Goal: Task Accomplishment & Management: Manage account settings

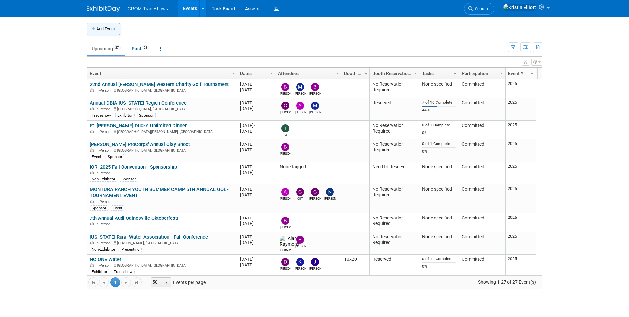
click at [99, 31] on button "Add Event" at bounding box center [103, 29] width 33 height 12
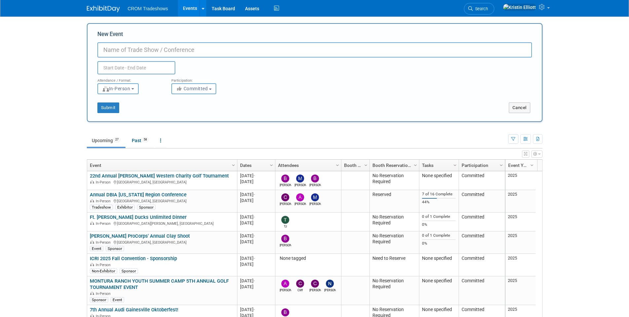
click at [119, 50] on input "New Event" at bounding box center [314, 49] width 434 height 15
click at [123, 52] on input "New Event" at bounding box center [314, 49] width 434 height 15
paste input "Advancing Data Center Construction 2025"
type input "Advancing Data Center Construction 2025"
click at [130, 65] on input "text" at bounding box center [136, 67] width 78 height 13
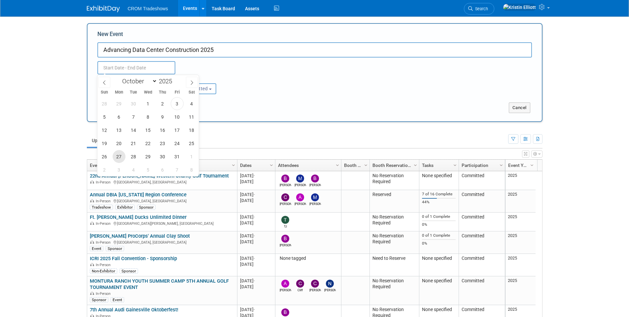
click at [119, 156] on span "27" at bounding box center [119, 156] width 13 height 13
click at [153, 157] on span "29" at bounding box center [148, 156] width 13 height 13
type input "Oct 27, 2025 to Oct 29, 2025"
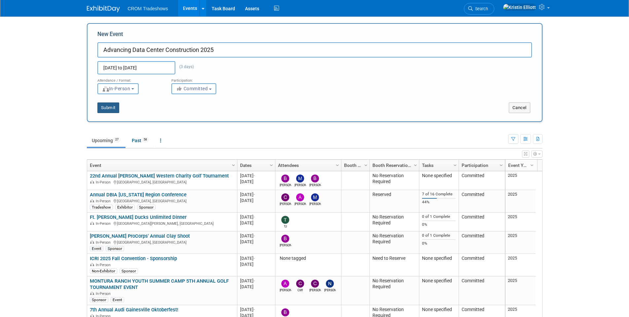
click at [117, 107] on button "Submit" at bounding box center [108, 107] width 22 height 11
type input "Advancing Data Center Construction 2025"
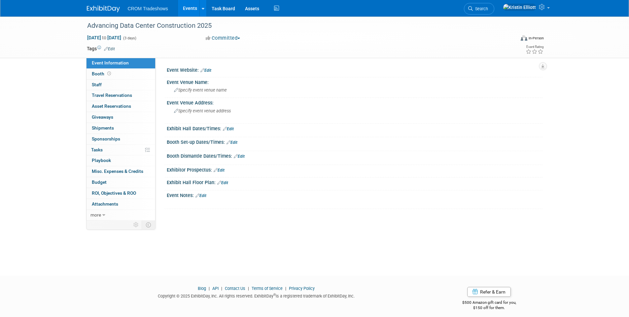
click at [113, 50] on link "Edit" at bounding box center [109, 49] width 11 height 5
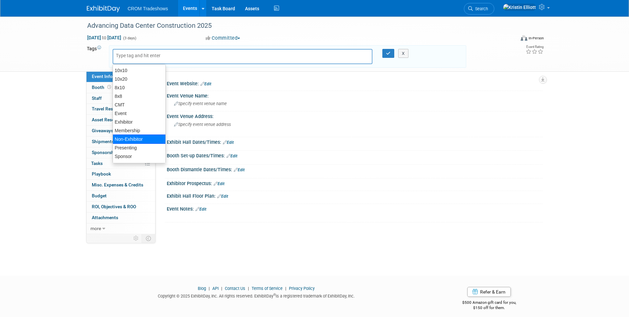
click at [135, 140] on div "Non-Exhibitor" at bounding box center [139, 138] width 53 height 9
type input "Non-Exhibitor"
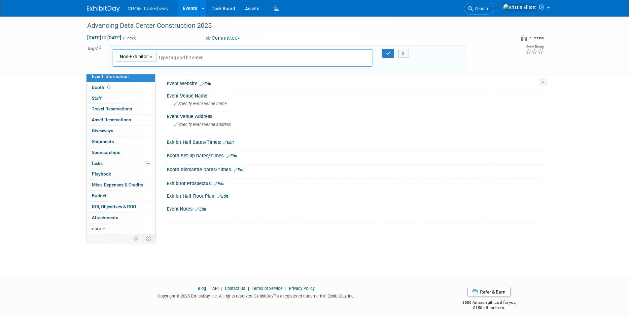
click at [168, 56] on input "text" at bounding box center [204, 57] width 92 height 7
click at [167, 58] on input "text" at bounding box center [204, 57] width 92 height 7
click at [209, 85] on link "Edit" at bounding box center [205, 84] width 11 height 5
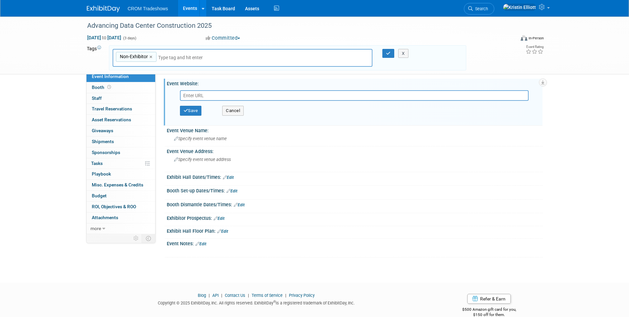
click at [208, 95] on input "text" at bounding box center [354, 95] width 349 height 11
type input "[URL][DOMAIN_NAME]"
click at [197, 109] on button "Save" at bounding box center [191, 111] width 22 height 10
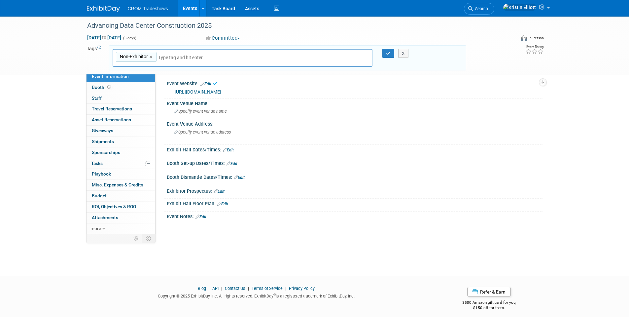
click at [178, 51] on div "Non-Exhibitor Non-Exhibitor ×" at bounding box center [243, 58] width 260 height 18
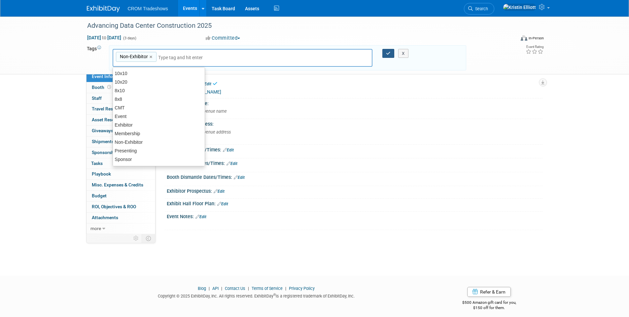
click at [384, 56] on button "button" at bounding box center [388, 53] width 12 height 9
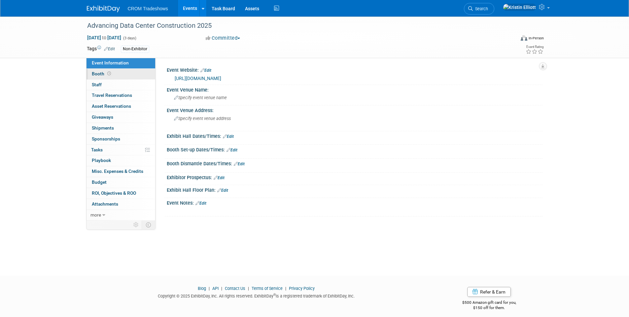
click at [112, 78] on link "Booth" at bounding box center [120, 74] width 69 height 11
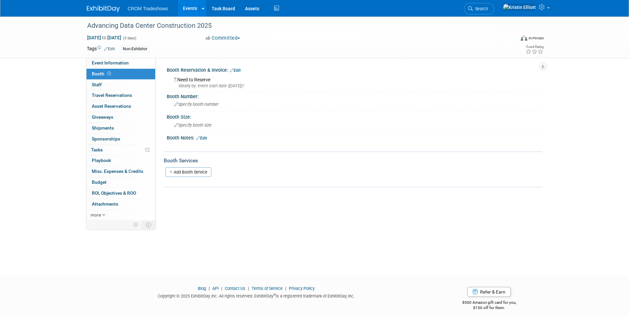
click at [238, 72] on link "Edit" at bounding box center [235, 70] width 11 height 5
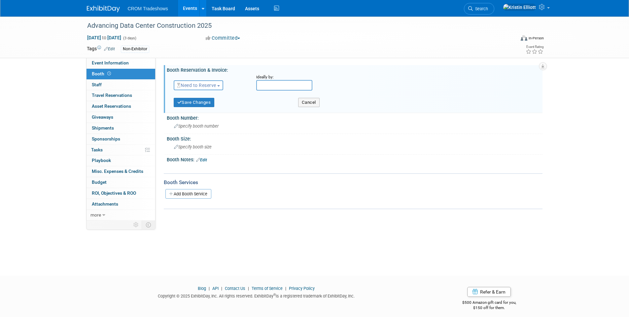
click at [209, 83] on span "Need to Reserve" at bounding box center [196, 85] width 39 height 5
click at [209, 113] on link "No Reservation Required" at bounding box center [209, 114] width 71 height 9
click at [117, 84] on link "0 Staff 0" at bounding box center [120, 85] width 69 height 11
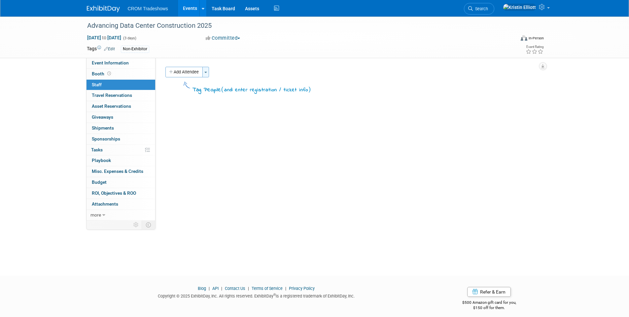
click at [206, 74] on button "Toggle Dropdown" at bounding box center [205, 72] width 7 height 11
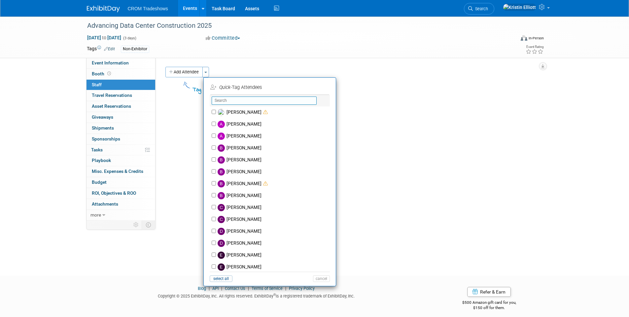
click at [233, 100] on input "text" at bounding box center [264, 100] width 105 height 8
click at [243, 185] on label "[PERSON_NAME]" at bounding box center [274, 184] width 116 height 12
click at [216, 185] on input "[PERSON_NAME]" at bounding box center [214, 183] width 4 height 4
click at [268, 184] on icon at bounding box center [265, 183] width 5 height 5
click at [216, 184] on input "[PERSON_NAME]" at bounding box center [214, 183] width 4 height 4
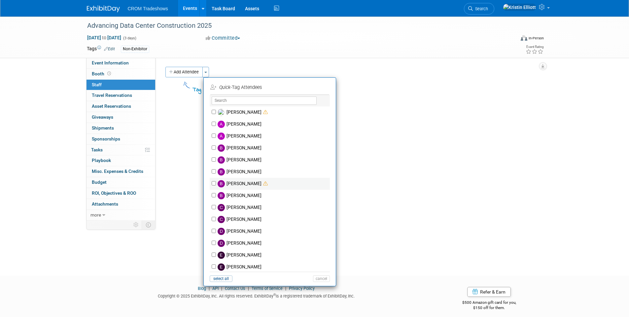
click at [266, 183] on icon at bounding box center [265, 183] width 5 height 5
click at [216, 183] on input "[PERSON_NAME]" at bounding box center [214, 183] width 4 height 4
checkbox input "true"
click at [318, 86] on button "Apply" at bounding box center [319, 88] width 20 height 10
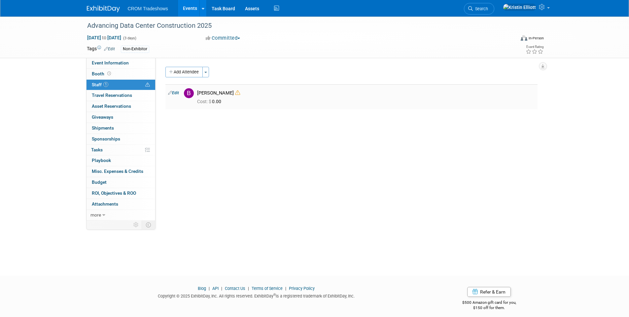
click at [240, 94] on icon at bounding box center [237, 92] width 5 height 5
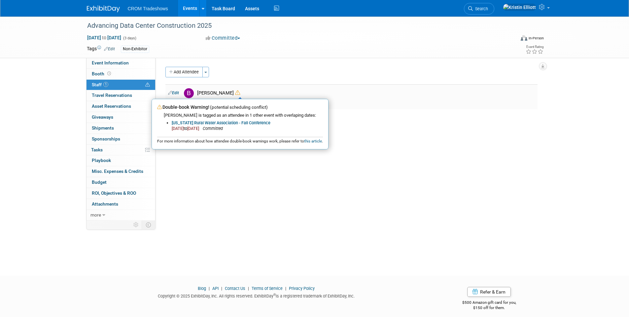
click at [239, 93] on icon at bounding box center [237, 92] width 5 height 5
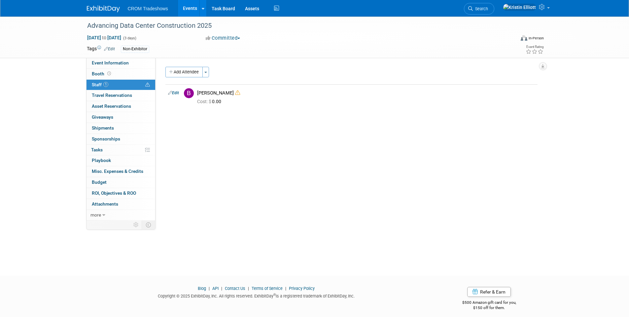
click at [275, 129] on div "Event Website: Edit https://advancing-data-center-construction.com/ https://adv…" at bounding box center [348, 139] width 387 height 162
click at [215, 143] on div "Event Website: Edit https://advancing-data-center-construction.com/ https://adv…" at bounding box center [348, 139] width 387 height 162
click at [207, 73] on span "button" at bounding box center [205, 72] width 3 height 1
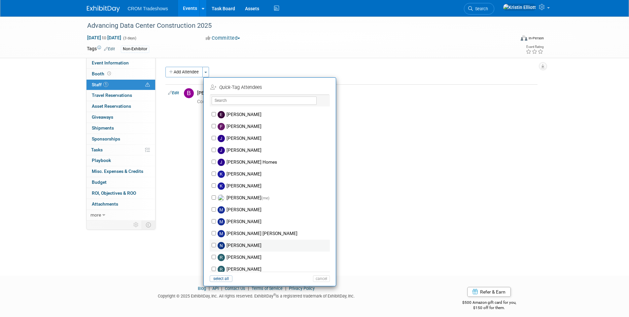
scroll to position [181, 0]
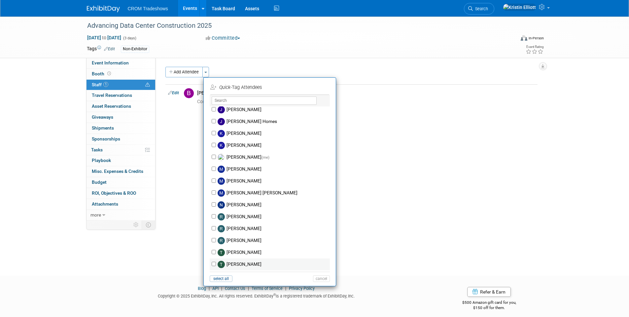
click at [246, 263] on label "[PERSON_NAME]" at bounding box center [274, 264] width 116 height 12
click at [216, 263] on input "[PERSON_NAME]" at bounding box center [214, 263] width 4 height 4
checkbox input "true"
click at [323, 86] on button "Apply" at bounding box center [319, 88] width 20 height 10
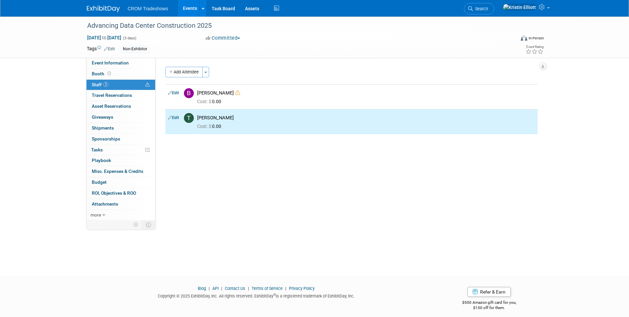
click at [216, 159] on div "Event Website: Edit https://advancing-data-center-construction.com/ https://adv…" at bounding box center [348, 139] width 387 height 162
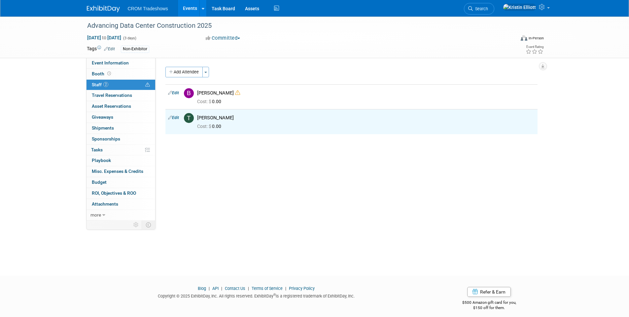
click at [208, 156] on div "Event Website: Edit https://advancing-data-center-construction.com/ https://adv…" at bounding box center [348, 139] width 387 height 162
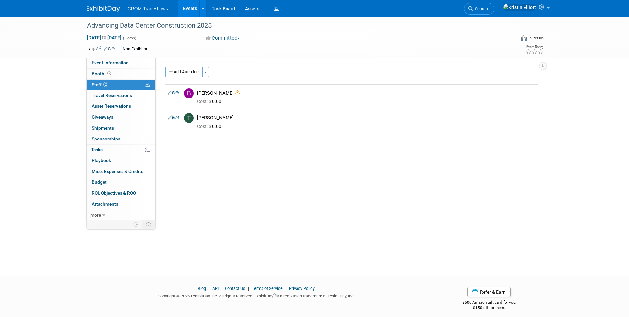
click at [203, 157] on div "Event Website: Edit https://advancing-data-center-construction.com/ https://adv…" at bounding box center [348, 139] width 387 height 162
click at [209, 161] on div "Event Website: Edit https://advancing-data-center-construction.com/ https://adv…" at bounding box center [348, 139] width 387 height 162
click at [200, 143] on div "Event Website: Edit https://advancing-data-center-construction.com/ https://adv…" at bounding box center [348, 139] width 387 height 162
click at [144, 26] on div "Advancing Data Center Construction 2025" at bounding box center [295, 26] width 420 height 12
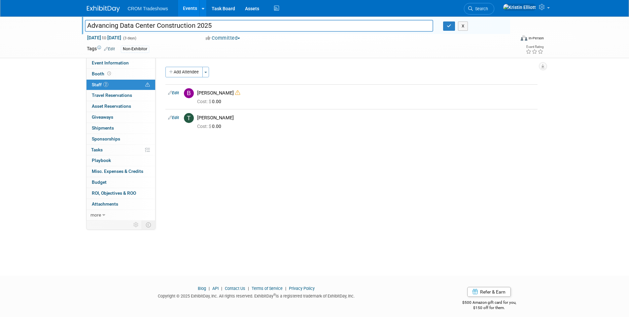
click at [144, 26] on input "Advancing Data Center Construction 2025" at bounding box center [259, 26] width 349 height 12
click at [172, 155] on div "Event Website: Edit https://advancing-data-center-construction.com/ https://adv…" at bounding box center [348, 139] width 387 height 162
click at [450, 29] on button "button" at bounding box center [449, 25] width 12 height 9
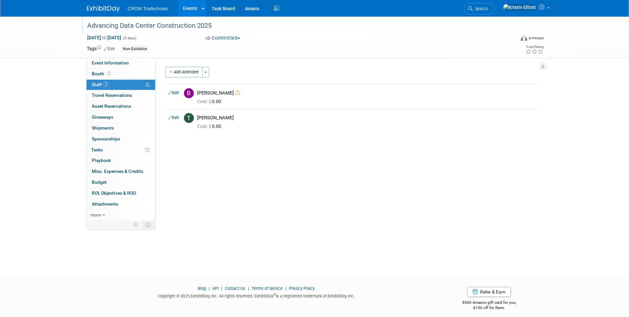
click at [202, 159] on div "Event Website: Edit https://advancing-data-center-construction.com/ https://adv…" at bounding box center [348, 139] width 387 height 162
click at [205, 135] on div "Add Attendee Toggle Dropdown Quick -Tag Attendees Apply X (me) select all" at bounding box center [351, 104] width 372 height 74
click at [175, 118] on link "Edit" at bounding box center [173, 117] width 11 height 5
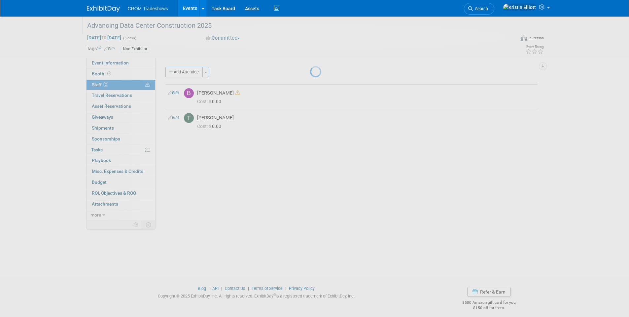
select select "991563d0-7fc9-455c-af83-fbdc3aac423e"
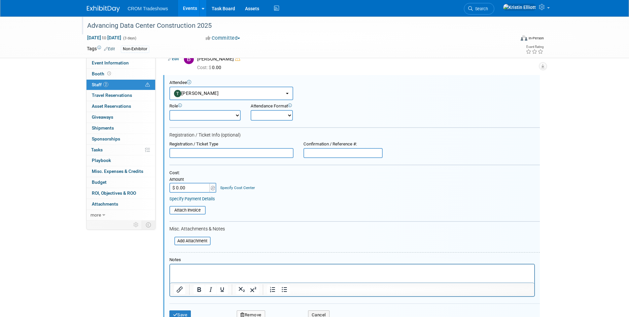
scroll to position [0, 0]
click at [187, 188] on input "$ 0.00" at bounding box center [189, 188] width 41 height 10
type input "$ 3,119.00"
click at [188, 313] on button "Save" at bounding box center [180, 314] width 22 height 9
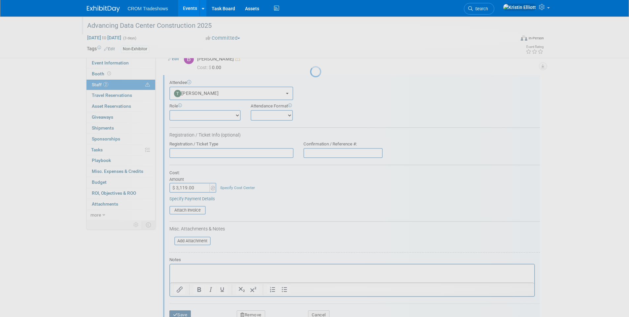
scroll to position [5, 0]
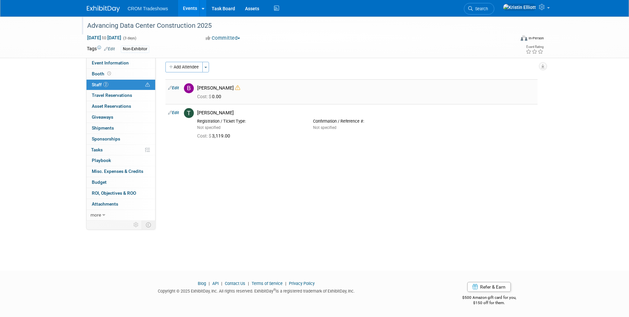
click at [177, 88] on link "Edit" at bounding box center [173, 87] width 11 height 5
select select "75d8c838-71d6-4e61-942b-c345305522ac"
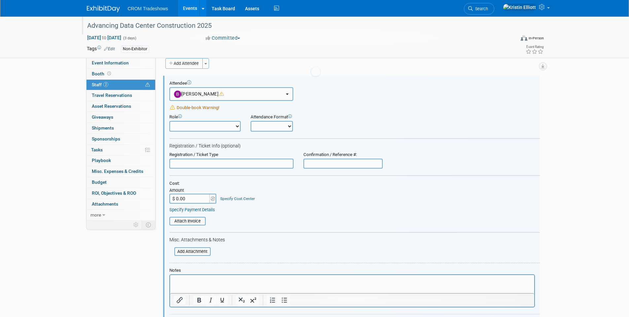
scroll to position [0, 0]
click at [262, 195] on div "Cost: Amount $ 0.00 Specify Cost Center Cost Center -- Not Specified --" at bounding box center [354, 191] width 370 height 23
click at [186, 196] on input "$ 0.00" at bounding box center [189, 198] width 41 height 10
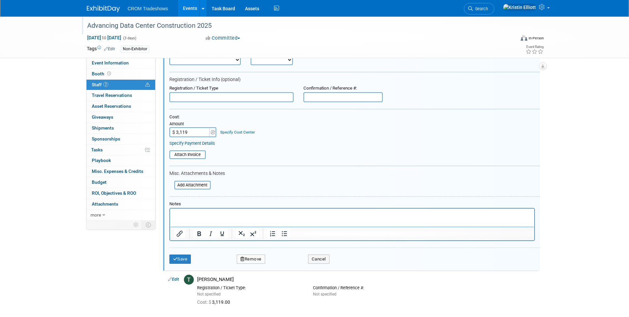
scroll to position [75, 0]
type input "$ 3,119.00"
click at [187, 257] on button "Save" at bounding box center [180, 258] width 22 height 9
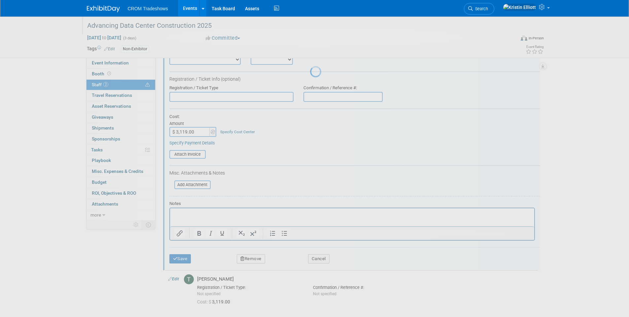
scroll to position [5, 0]
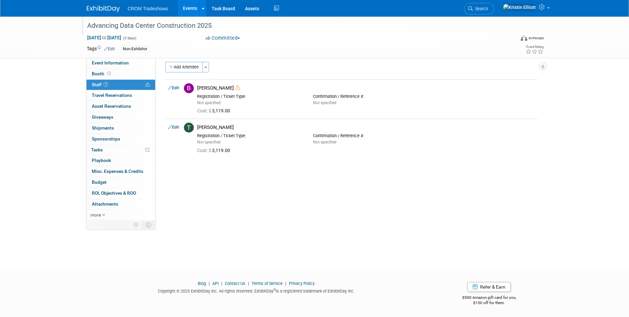
click at [218, 207] on div "Event Website: Edit https://advancing-data-center-construction.com/ https://adv…" at bounding box center [348, 134] width 387 height 162
click at [124, 66] on link "Event Information" at bounding box center [120, 63] width 69 height 11
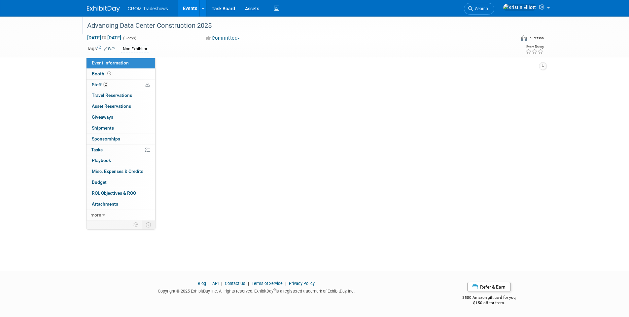
scroll to position [0, 0]
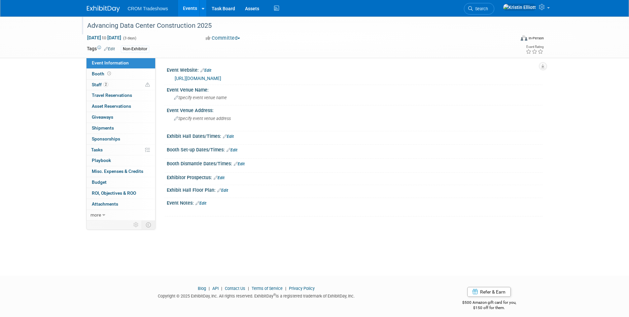
click at [192, 11] on link "Events" at bounding box center [190, 8] width 24 height 17
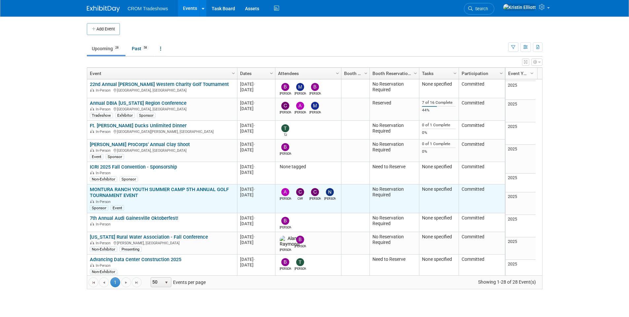
scroll to position [40, 0]
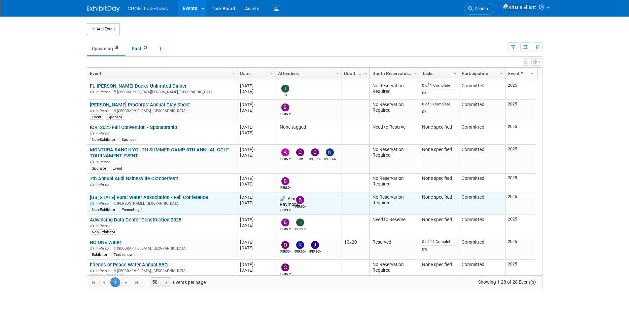
click at [150, 196] on link "[US_STATE] Rural Water Association - Fall Conference" at bounding box center [149, 197] width 118 height 6
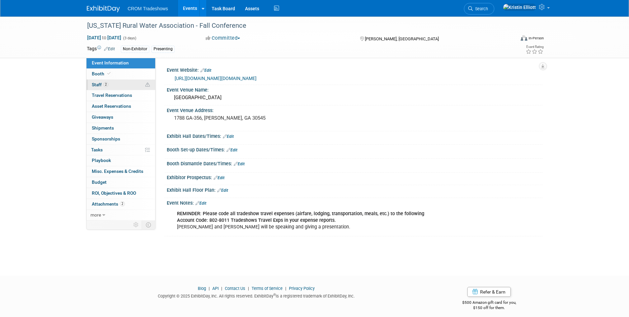
click at [110, 84] on link "2 Staff 2" at bounding box center [120, 85] width 69 height 11
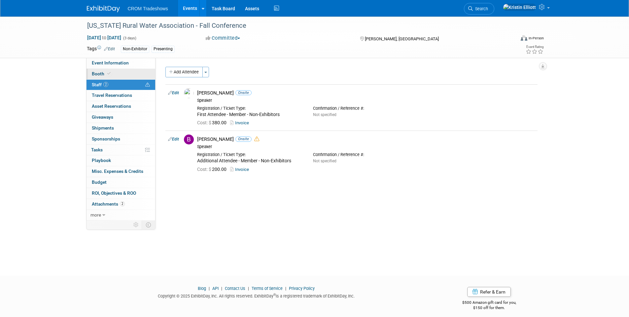
click at [109, 74] on icon at bounding box center [108, 74] width 3 height 4
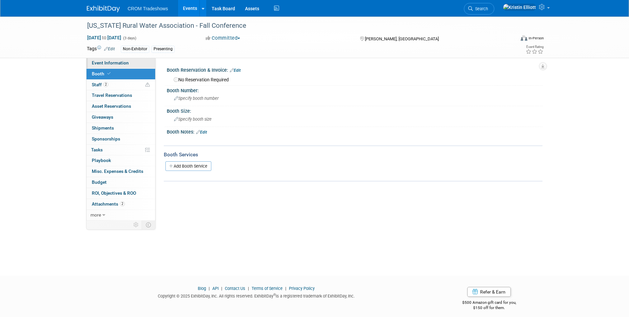
click at [112, 60] on span "Event Information" at bounding box center [110, 62] width 37 height 5
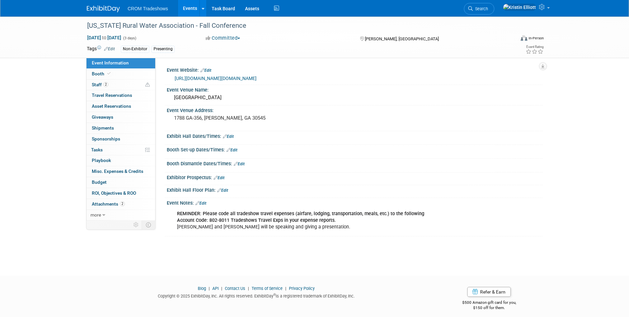
click at [121, 66] on link "Event Information" at bounding box center [120, 63] width 69 height 11
click at [187, 12] on link "Events" at bounding box center [190, 8] width 24 height 17
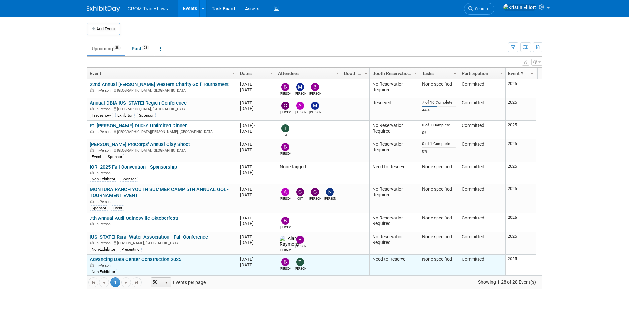
click at [153, 259] on link "Advancing Data Center Construction 2025" at bounding box center [135, 259] width 91 height 6
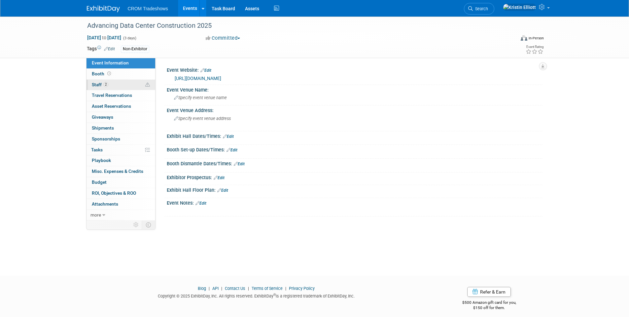
click at [108, 85] on span "2" at bounding box center [105, 84] width 5 height 5
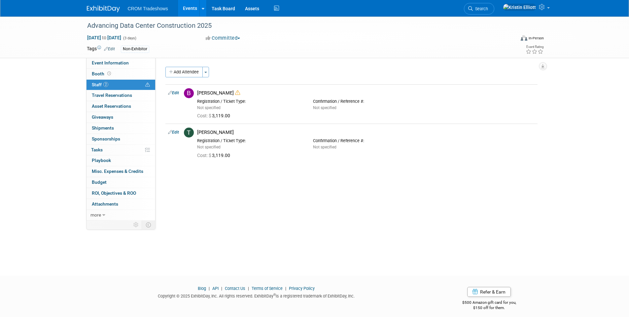
click at [226, 192] on div "Event Website: Edit [URL][DOMAIN_NAME] Event Venue Name: Specify event venue na…" at bounding box center [348, 139] width 387 height 162
click at [177, 94] on link "Edit" at bounding box center [173, 92] width 11 height 5
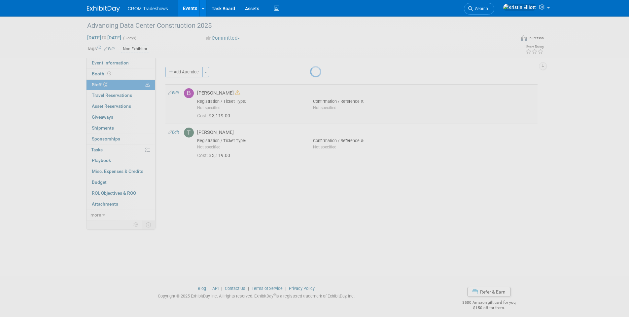
select select "75d8c838-71d6-4e61-942b-c345305522ac"
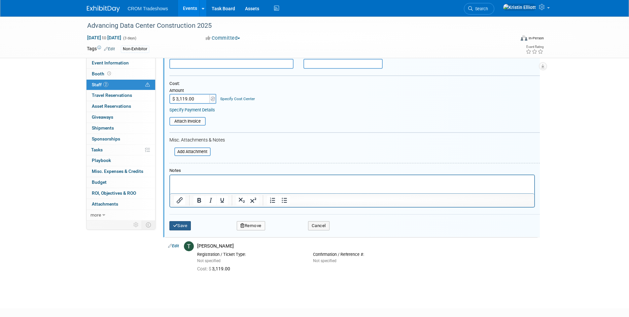
click at [174, 221] on button "Save" at bounding box center [180, 225] width 22 height 9
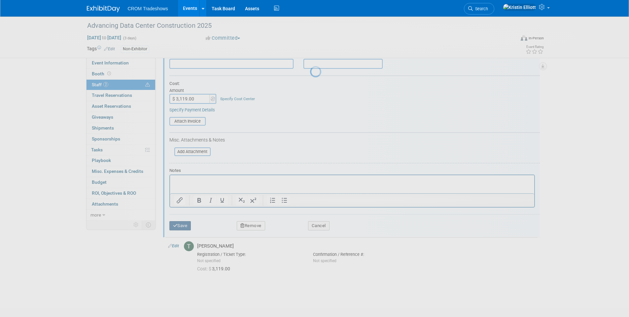
scroll to position [5, 0]
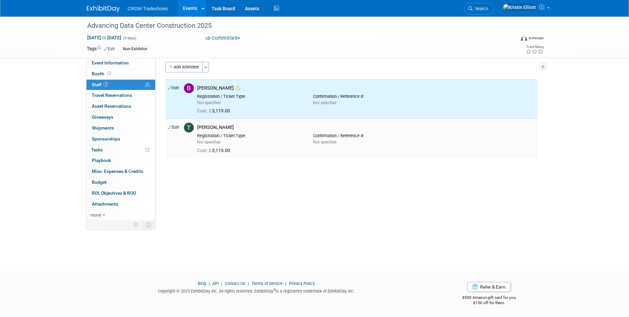
click at [178, 128] on link "Edit" at bounding box center [173, 127] width 11 height 5
select select "991563d0-7fc9-455c-af83-fbdc3aac423e"
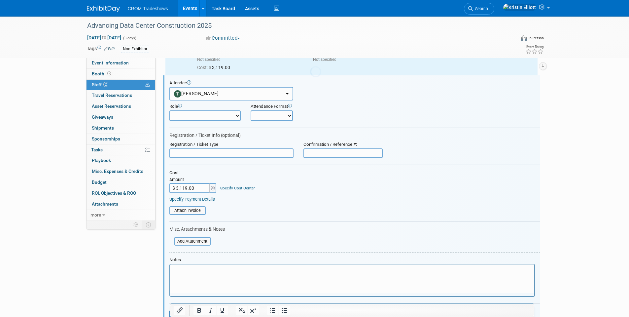
scroll to position [0, 0]
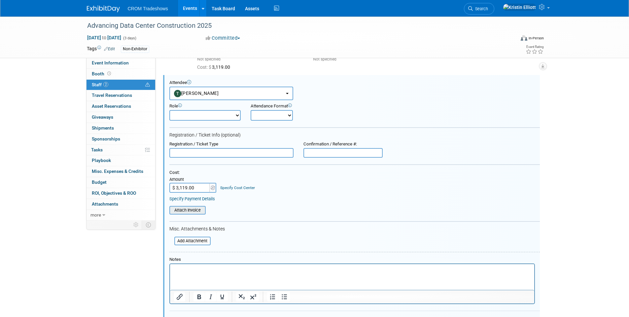
click at [193, 210] on input "file" at bounding box center [165, 209] width 79 height 7
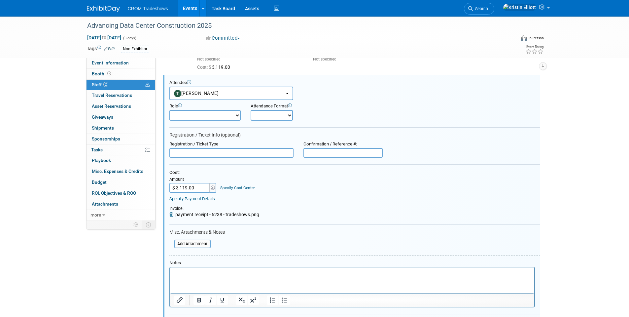
click at [201, 276] on html at bounding box center [352, 271] width 364 height 9
click at [217, 268] on html at bounding box center [352, 271] width 364 height 9
click at [216, 270] on p "Rich Text Area. Press ALT-0 for help." at bounding box center [352, 273] width 357 height 7
click at [232, 267] on html at bounding box center [352, 271] width 364 height 9
click at [228, 271] on p "Rich Text Area. Press ALT-0 for help." at bounding box center [352, 273] width 357 height 7
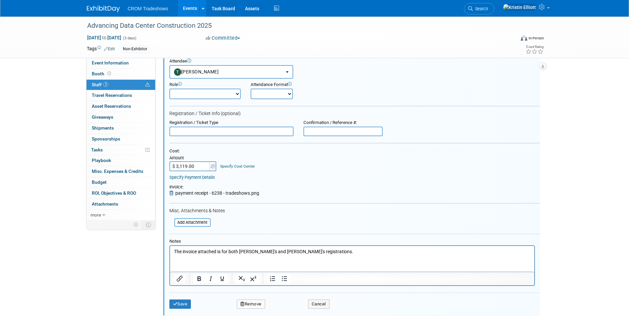
scroll to position [82, 0]
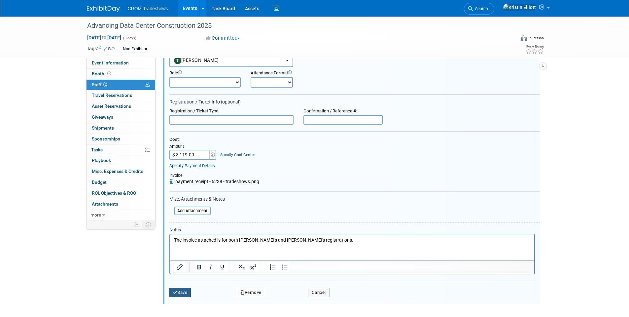
click at [179, 293] on button "Save" at bounding box center [180, 292] width 22 height 9
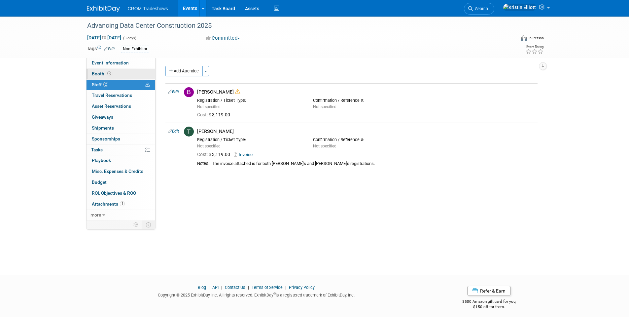
scroll to position [0, 0]
click at [121, 64] on span "Event Information" at bounding box center [110, 62] width 37 height 5
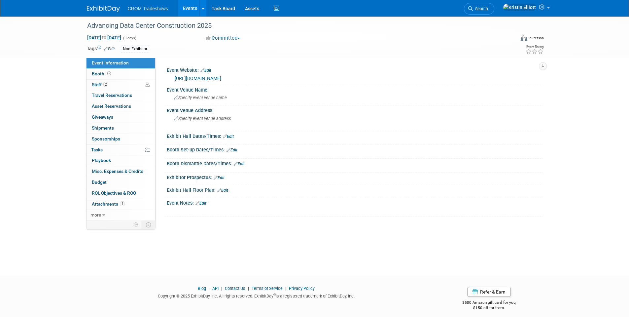
click at [204, 202] on link "Edit" at bounding box center [200, 203] width 11 height 5
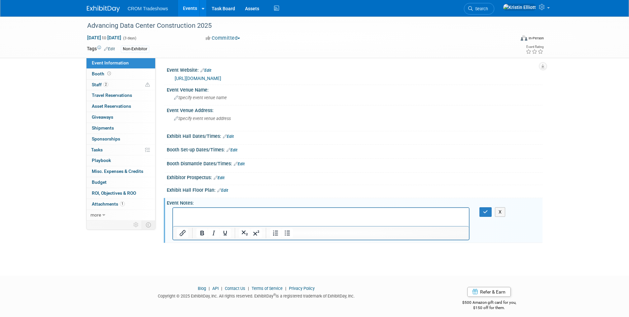
click at [200, 211] on p "Rich Text Area. Press ALT-0 for help." at bounding box center [321, 213] width 289 height 7
click at [183, 214] on p "Rich Text Area. Press ALT-0 for help." at bounding box center [321, 213] width 289 height 7
click at [183, 220] on p "Hotel Information:" at bounding box center [321, 216] width 289 height 13
click at [183, 232] on icon "Insert/edit link" at bounding box center [183, 233] width 8 height 8
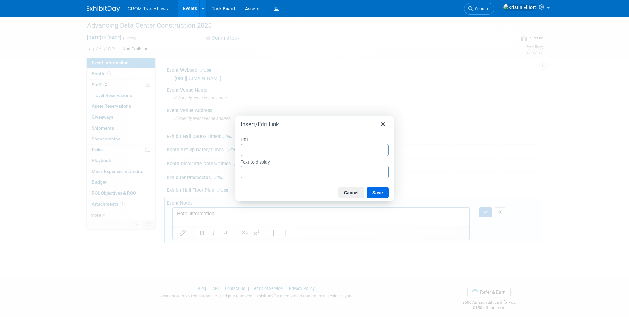
click at [257, 150] on input "URL" at bounding box center [315, 150] width 148 height 12
type input "[URL][DOMAIN_NAME]"
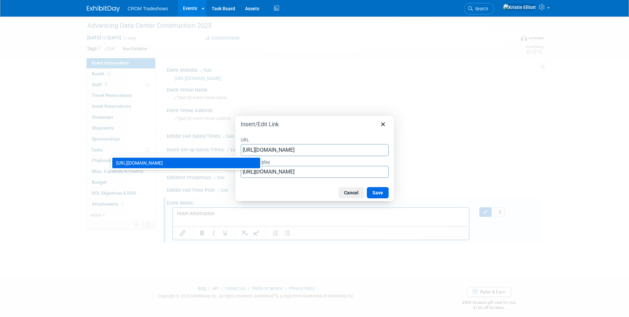
type input "[URL][DOMAIN_NAME]"
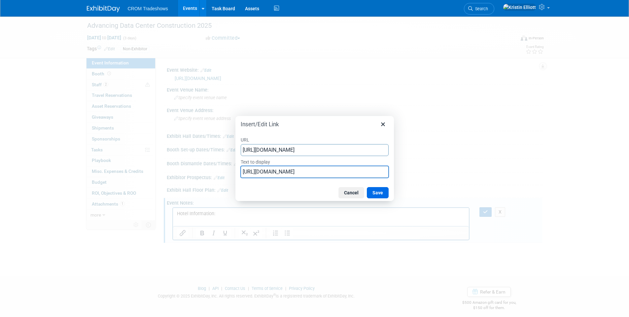
click at [275, 172] on input "[URL][DOMAIN_NAME]" at bounding box center [315, 172] width 148 height 12
paste input "Hyatt Regency [GEOGRAPHIC_DATA]"
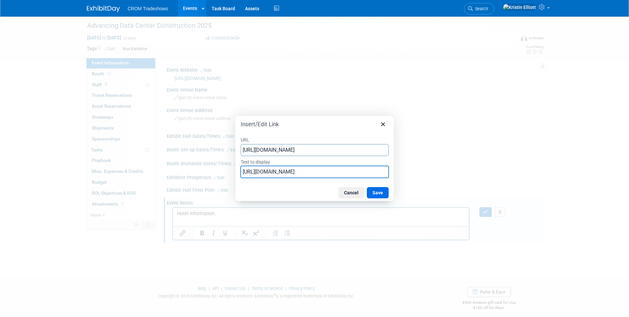
type input "Hyatt Regency [GEOGRAPHIC_DATA]"
click at [380, 192] on button "Save" at bounding box center [378, 192] width 22 height 11
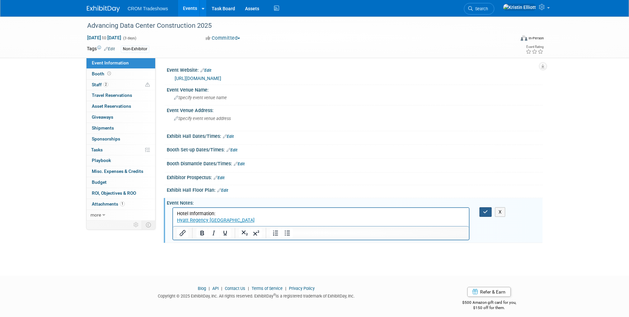
click at [482, 211] on button "button" at bounding box center [485, 212] width 12 height 10
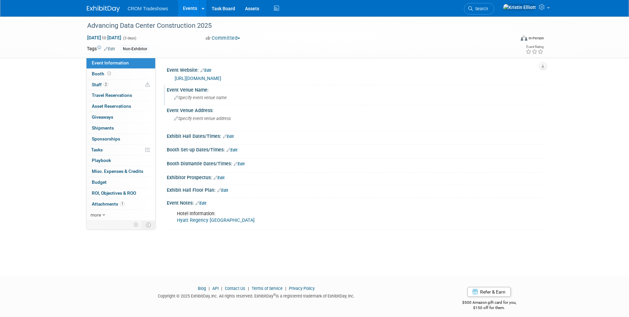
click at [203, 98] on span "Specify event venue name" at bounding box center [200, 97] width 53 height 5
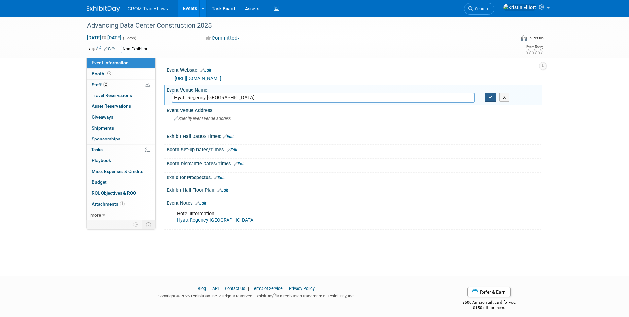
type input "Hyatt Regency [GEOGRAPHIC_DATA]"
click at [489, 100] on button "button" at bounding box center [491, 96] width 12 height 9
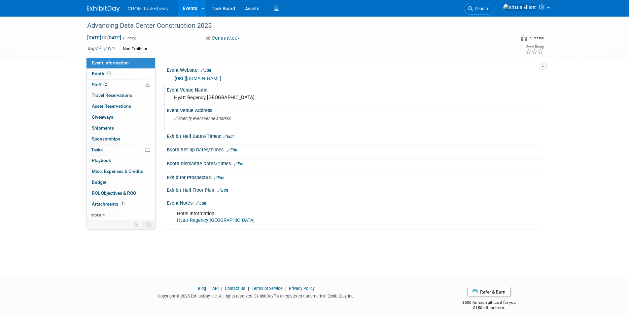
click at [209, 119] on span "Specify event venue address" at bounding box center [202, 118] width 57 height 5
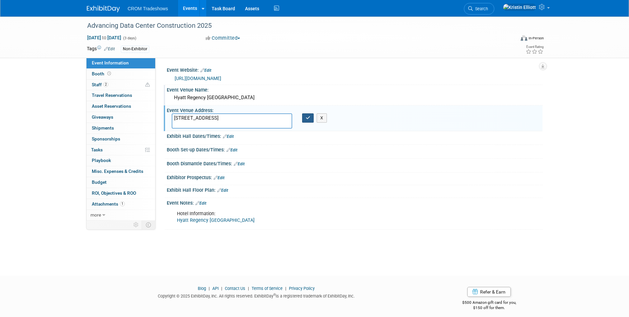
type textarea "[STREET_ADDRESS]"
click at [306, 117] on icon "button" at bounding box center [308, 118] width 5 height 4
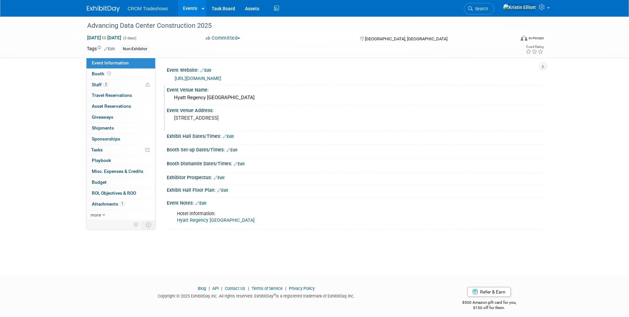
click at [210, 244] on div "Advancing Data Center Construction 2025 [DATE] to [DATE] (3 days) [DATE] to [DA…" at bounding box center [314, 140] width 629 height 247
click at [203, 241] on div "Advancing Data Center Construction 2025 [DATE] to [DATE] (3 days) [DATE] to [DA…" at bounding box center [314, 140] width 629 height 247
click at [206, 231] on div "Advancing Data Center Construction 2025 [DATE] to [DATE] (3 days) [DATE] to [DA…" at bounding box center [314, 140] width 629 height 247
click at [197, 240] on div "Advancing Data Center Construction 2025 [DATE] to [DATE] (3 days) [DATE] to [DA…" at bounding box center [314, 140] width 629 height 247
click at [197, 234] on div "Advancing Data Center Construction 2025 [DATE] to [DATE] (3 days) [DATE] to [DA…" at bounding box center [314, 140] width 629 height 247
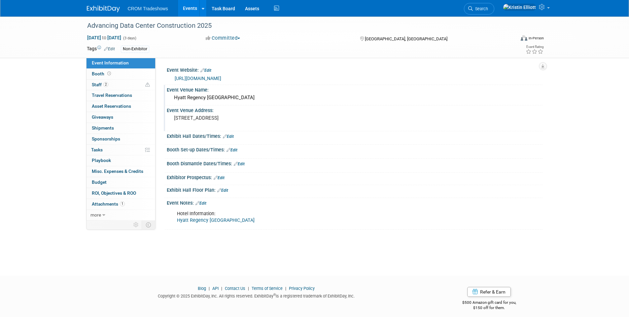
click at [191, 236] on div "Advancing Data Center Construction 2025 [DATE] to [DATE] (3 days) [DATE] to [DA…" at bounding box center [314, 140] width 629 height 247
click at [129, 64] on link "Event Information" at bounding box center [120, 63] width 69 height 11
click at [205, 203] on link "Edit" at bounding box center [200, 203] width 11 height 5
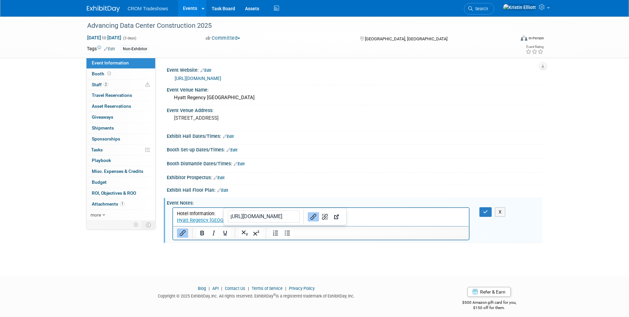
click at [229, 219] on p "Hotel Information: [GEOGRAPHIC_DATA]" at bounding box center [321, 216] width 289 height 13
click at [397, 226] on div at bounding box center [321, 233] width 296 height 14
click at [313, 221] on p "Hotel Information: [GEOGRAPHIC_DATA]﻿" at bounding box center [321, 216] width 289 height 13
click at [376, 219] on p "Hotel Information: [GEOGRAPHIC_DATA]﻿" at bounding box center [321, 216] width 289 height 13
click at [386, 219] on p "Hotel Information: [GEOGRAPHIC_DATA]﻿" at bounding box center [321, 216] width 289 height 13
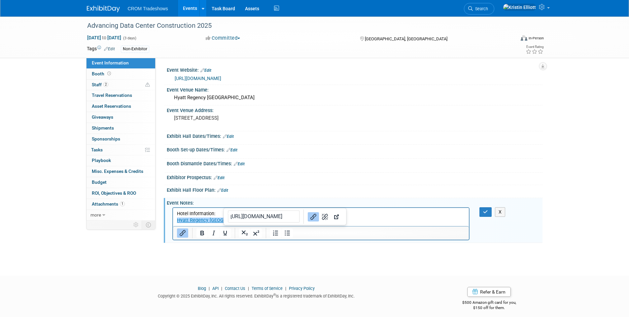
click at [384, 219] on p "Hotel Information: [GEOGRAPHIC_DATA]﻿" at bounding box center [321, 216] width 289 height 13
click at [386, 194] on div at bounding box center [356, 194] width 364 height 1
click at [336, 218] on p "Hotel Information: [GEOGRAPHIC_DATA]﻿" at bounding box center [321, 216] width 289 height 13
click at [309, 217] on icon "Link" at bounding box center [313, 216] width 8 height 8
click at [305, 218] on p "Hotel Information: [GEOGRAPHIC_DATA]﻿" at bounding box center [321, 216] width 289 height 13
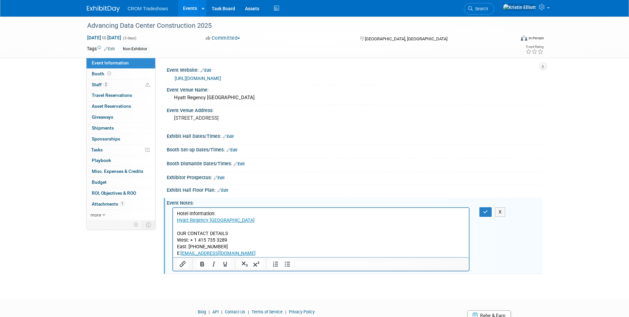
click at [210, 236] on p "Hotel Information: [GEOGRAPHIC_DATA] OUR CONTACT DETAILS" at bounding box center [321, 223] width 289 height 26
click at [484, 212] on icon "button" at bounding box center [485, 211] width 5 height 5
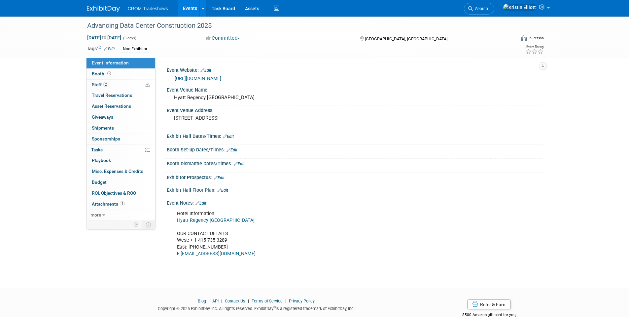
click at [205, 203] on link "Edit" at bounding box center [200, 203] width 11 height 5
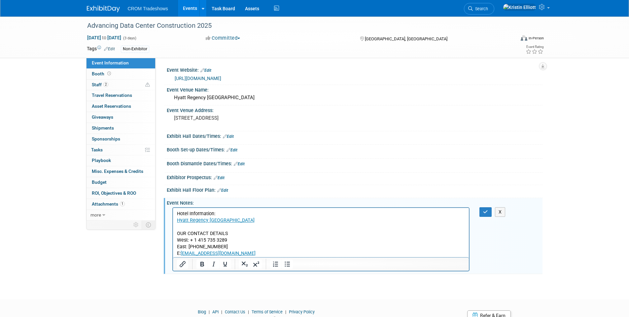
click at [176, 213] on body "Hotel Information: [GEOGRAPHIC_DATA] OUR CONTACT DETAILS West: + 1 415 735 3289…" at bounding box center [320, 233] width 289 height 47
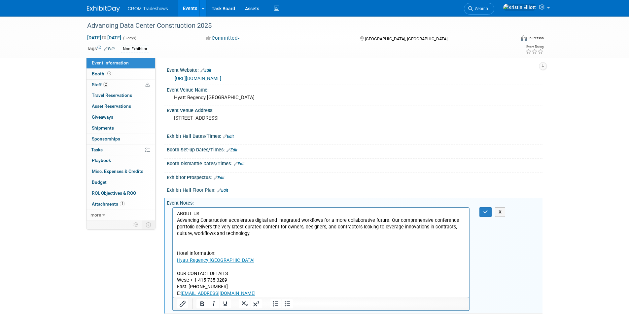
click at [200, 243] on p "Hotel Information: [GEOGRAPHIC_DATA] OUR CONTACT DETAILS West: + 1 415 735 3289…" at bounding box center [321, 267] width 289 height 60
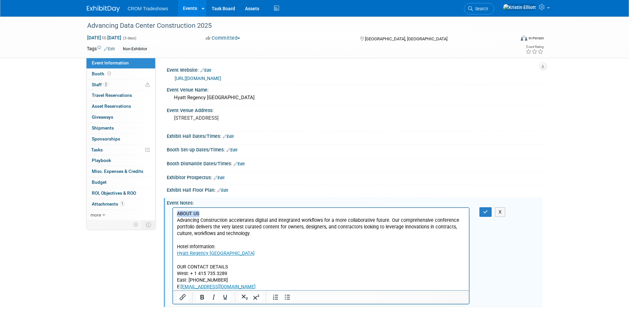
drag, startPoint x: 202, startPoint y: 214, endPoint x: 174, endPoint y: 214, distance: 28.1
click at [174, 214] on html "ABOUT US Advancing Construction accelerates digital and integrated workflows fo…" at bounding box center [321, 249] width 296 height 82
click at [227, 298] on icon "Underline" at bounding box center [225, 297] width 8 height 8
click at [343, 249] on p "Hotel Information: [GEOGRAPHIC_DATA] OUR CONTACT DETAILS West: + 1 415 735 3289…" at bounding box center [321, 263] width 289 height 53
drag, startPoint x: 173, startPoint y: 213, endPoint x: 138, endPoint y: 211, distance: 34.7
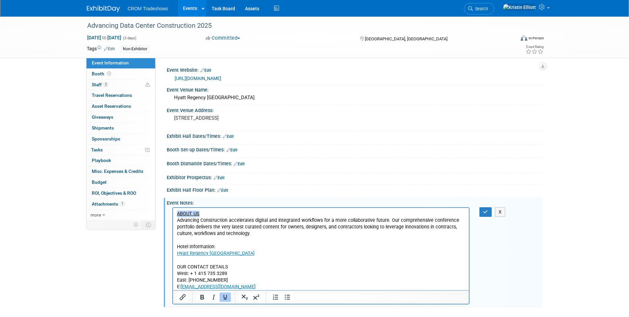
click at [173, 211] on html "ABOUT US Advancing Construction accelerates digital and integrated workflows fo…" at bounding box center [321, 249] width 296 height 82
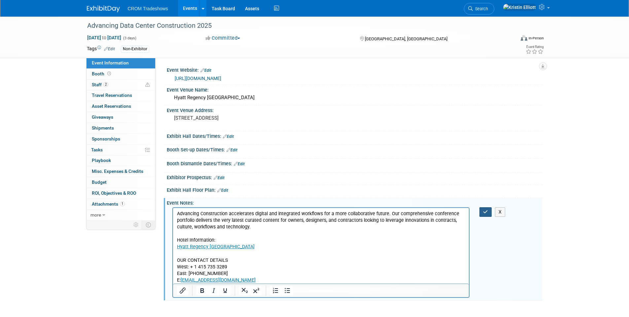
click at [484, 211] on icon "button" at bounding box center [485, 211] width 5 height 5
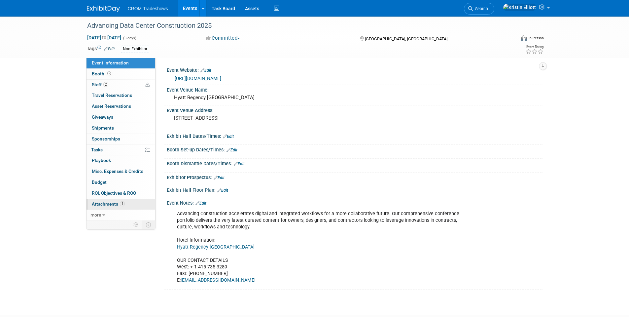
click at [106, 202] on span "Attachments 1" at bounding box center [108, 203] width 33 height 5
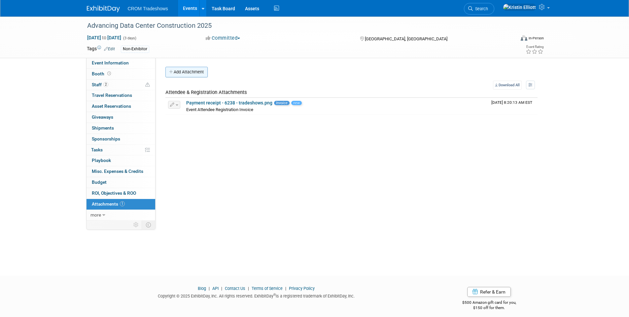
click at [190, 71] on button "Add Attachment" at bounding box center [186, 72] width 42 height 11
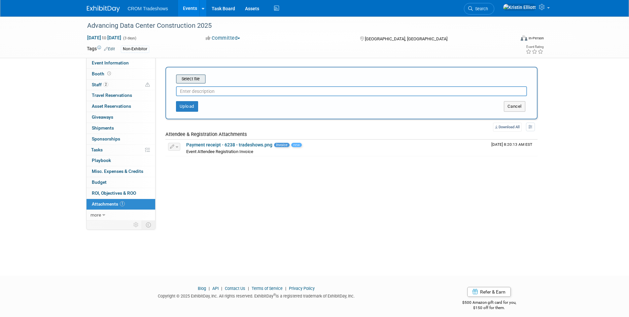
click at [194, 79] on input "file" at bounding box center [165, 79] width 79 height 8
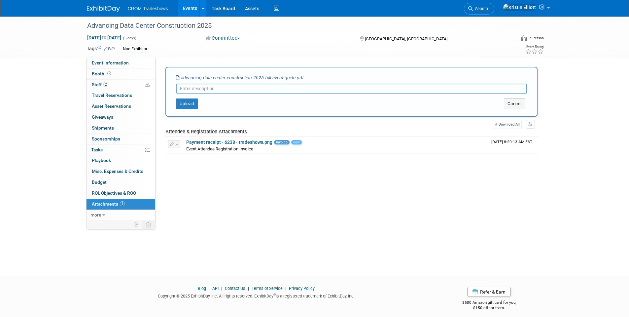
click at [241, 89] on input "text" at bounding box center [351, 89] width 351 height 10
click at [240, 89] on input "text" at bounding box center [351, 89] width 351 height 10
click at [258, 88] on input "text" at bounding box center [351, 89] width 351 height 10
type input "F"
type input "Event Guide"
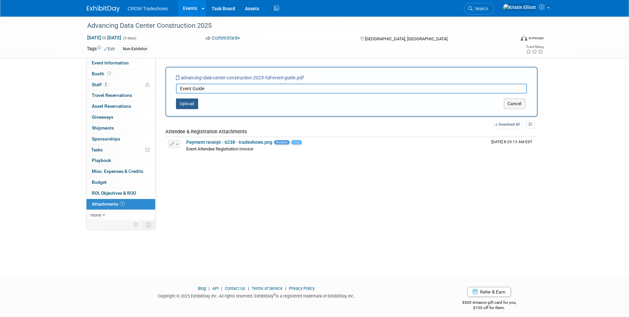
click at [188, 104] on button "Upload" at bounding box center [187, 103] width 22 height 11
